Goal: Information Seeking & Learning: Learn about a topic

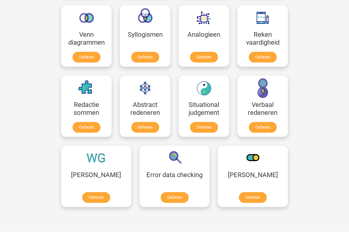
scroll to position [305, 0]
click at [82, 192] on link "Oefenen" at bounding box center [96, 197] width 28 height 11
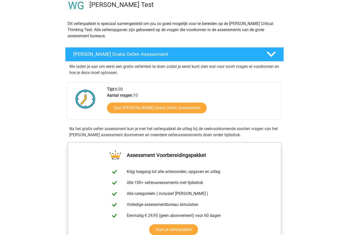
scroll to position [48, 0]
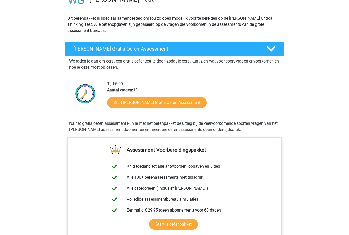
click at [143, 102] on link "Start Watson Glaser Gratis Oefen Assessment" at bounding box center [157, 102] width 100 height 11
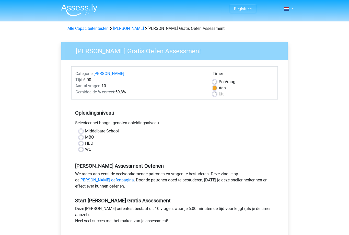
click at [85, 145] on label "HBO" at bounding box center [89, 143] width 8 height 6
click at [80, 145] on input "HBO" at bounding box center [81, 142] width 4 height 5
radio input "true"
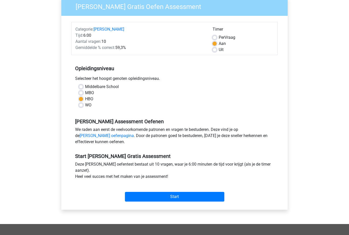
scroll to position [54, 0]
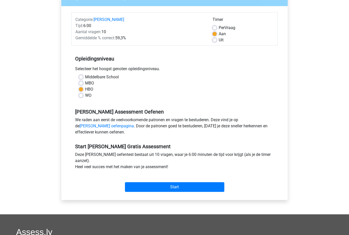
click at [175, 188] on input "Start" at bounding box center [174, 187] width 99 height 10
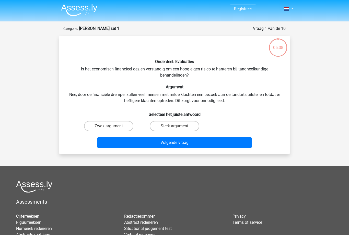
click at [108, 124] on label "Zwak argument" at bounding box center [108, 126] width 49 height 10
click at [109, 126] on input "Zwak argument" at bounding box center [110, 127] width 3 height 3
radio input "true"
click at [179, 143] on button "Volgende vraag" at bounding box center [174, 142] width 155 height 11
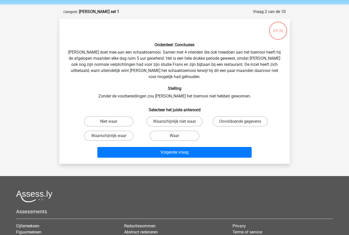
scroll to position [26, 0]
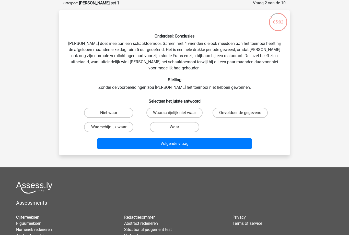
click at [103, 108] on label "Niet waar" at bounding box center [108, 113] width 49 height 10
click at [109, 113] on input "Niet waar" at bounding box center [110, 114] width 3 height 3
radio input "true"
click at [186, 139] on button "Volgende vraag" at bounding box center [174, 143] width 155 height 11
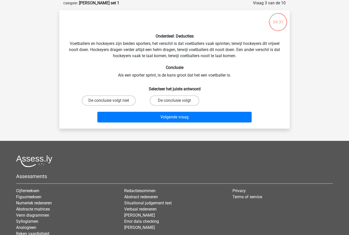
click at [171, 101] on label "De conclusie volgt" at bounding box center [174, 101] width 49 height 10
click at [174, 101] on input "De conclusie volgt" at bounding box center [175, 102] width 3 height 3
radio input "true"
click at [176, 122] on button "Volgende vraag" at bounding box center [174, 117] width 155 height 11
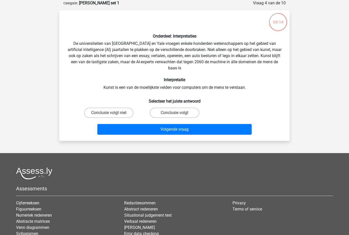
click at [171, 114] on label "Conclusie volgt" at bounding box center [174, 113] width 49 height 10
click at [174, 114] on input "Conclusie volgt" at bounding box center [175, 114] width 3 height 3
radio input "true"
click at [162, 135] on button "Volgende vraag" at bounding box center [174, 129] width 155 height 11
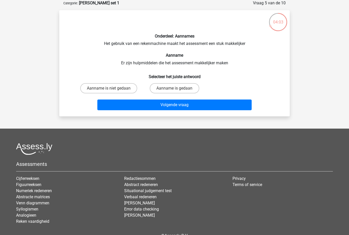
click at [104, 89] on label "Aanname is niet gedaan" at bounding box center [108, 88] width 57 height 10
click at [109, 89] on input "Aanname is niet gedaan" at bounding box center [110, 89] width 3 height 3
radio input "true"
click at [159, 110] on button "Volgende vraag" at bounding box center [174, 105] width 155 height 11
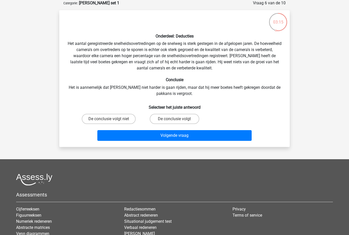
click at [102, 119] on label "De conclusie volgt niet" at bounding box center [109, 119] width 54 height 10
click at [109, 119] on input "De conclusie volgt niet" at bounding box center [110, 120] width 3 height 3
radio input "true"
click at [150, 135] on button "Volgende vraag" at bounding box center [174, 135] width 155 height 11
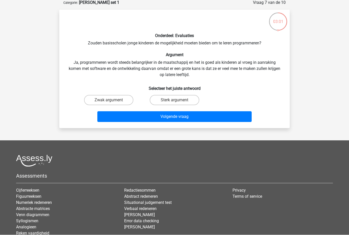
scroll to position [26, 0]
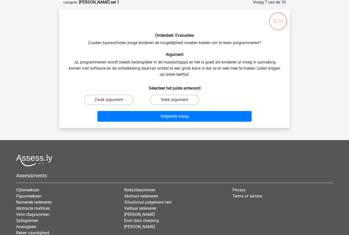
click at [169, 98] on label "Sterk argument" at bounding box center [174, 100] width 49 height 10
click at [174, 100] on input "Sterk argument" at bounding box center [175, 101] width 3 height 3
radio input "true"
click at [148, 121] on button "Volgende vraag" at bounding box center [174, 116] width 155 height 11
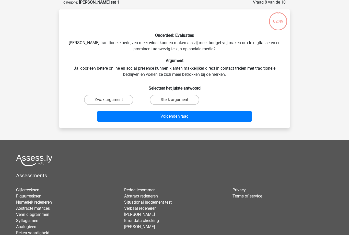
scroll to position [26, 0]
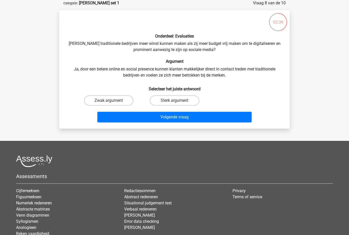
click at [107, 101] on label "Zwak argument" at bounding box center [108, 101] width 49 height 10
click at [109, 101] on input "Zwak argument" at bounding box center [110, 102] width 3 height 3
radio input "true"
click at [173, 119] on button "Volgende vraag" at bounding box center [174, 117] width 155 height 11
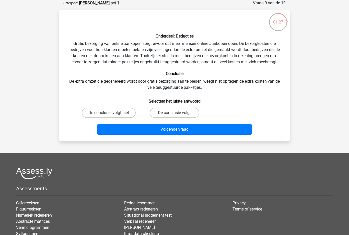
click at [167, 117] on label "De conclusie volgt" at bounding box center [174, 113] width 49 height 10
click at [174, 116] on input "De conclusie volgt" at bounding box center [175, 114] width 3 height 3
radio input "true"
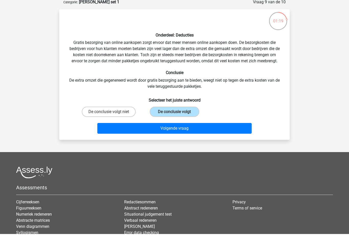
scroll to position [27, 0]
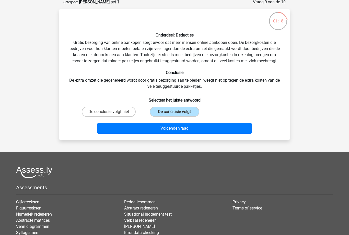
click at [111, 115] on input "De conclusie volgt niet" at bounding box center [110, 113] width 3 height 3
radio input "true"
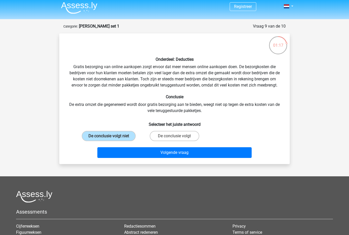
scroll to position [0, 0]
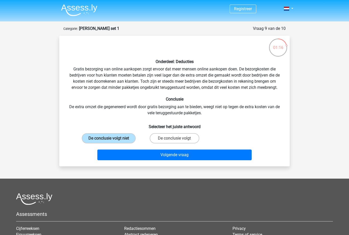
click at [163, 159] on button "Volgende vraag" at bounding box center [174, 155] width 155 height 11
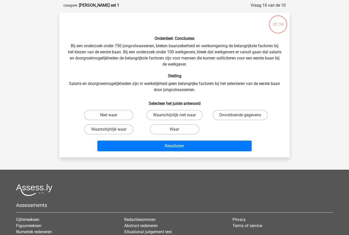
scroll to position [26, 0]
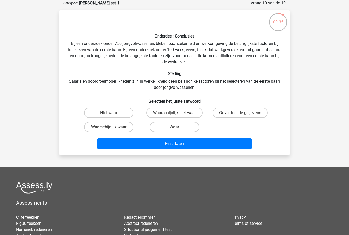
click at [243, 116] on input "Onvoldoende gegevens" at bounding box center [241, 114] width 3 height 3
radio input "true"
click at [181, 147] on button "Resultaten" at bounding box center [174, 143] width 155 height 11
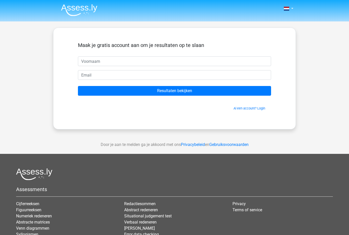
click at [88, 66] on input "text" at bounding box center [174, 61] width 193 height 10
type input "G"
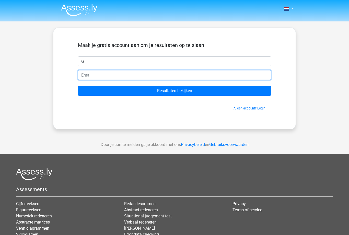
click at [83, 76] on input "email" at bounding box center [174, 75] width 193 height 10
type input "[EMAIL_ADDRESS][DOMAIN_NAME]"
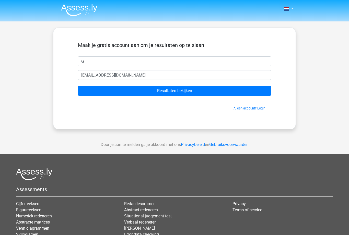
click at [170, 91] on input "Resultaten bekijken" at bounding box center [174, 91] width 193 height 10
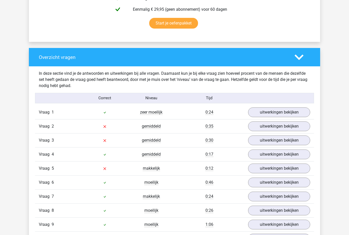
scroll to position [292, 0]
